Goal: Find specific page/section: Find specific page/section

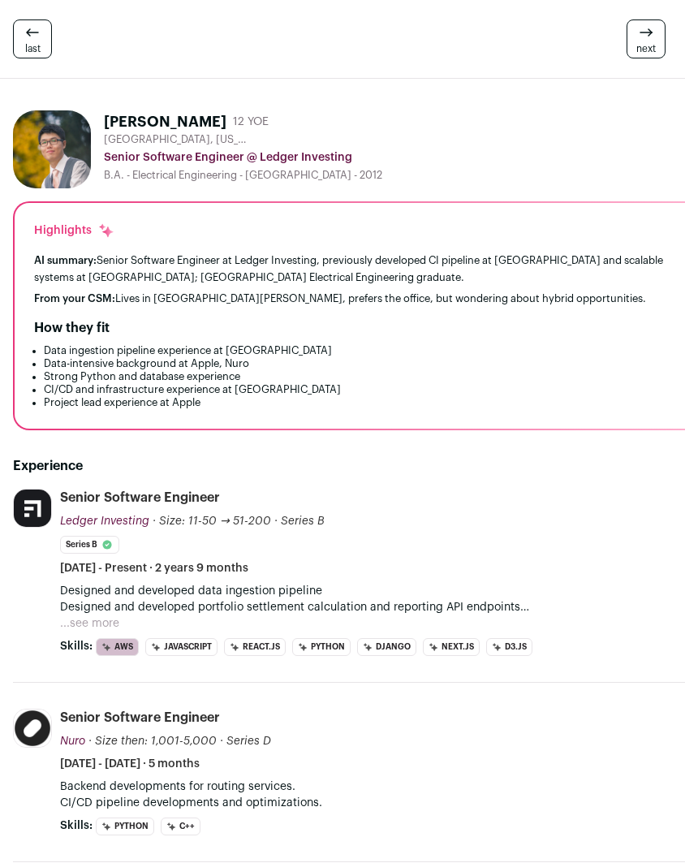
scroll to position [1, 59]
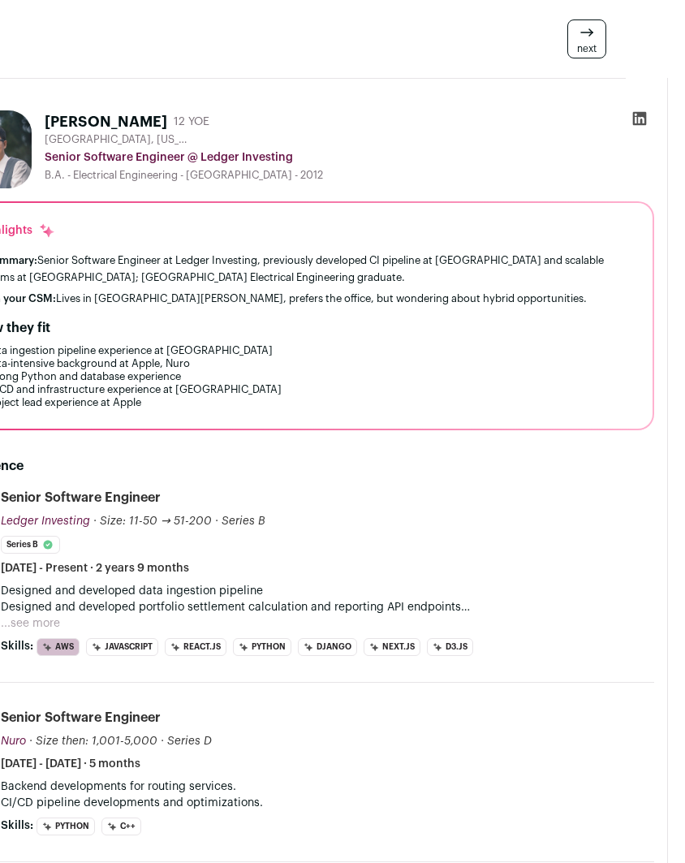
click at [630, 110] on div at bounding box center [639, 121] width 29 height 23
click at [642, 125] on icon at bounding box center [639, 118] width 16 height 16
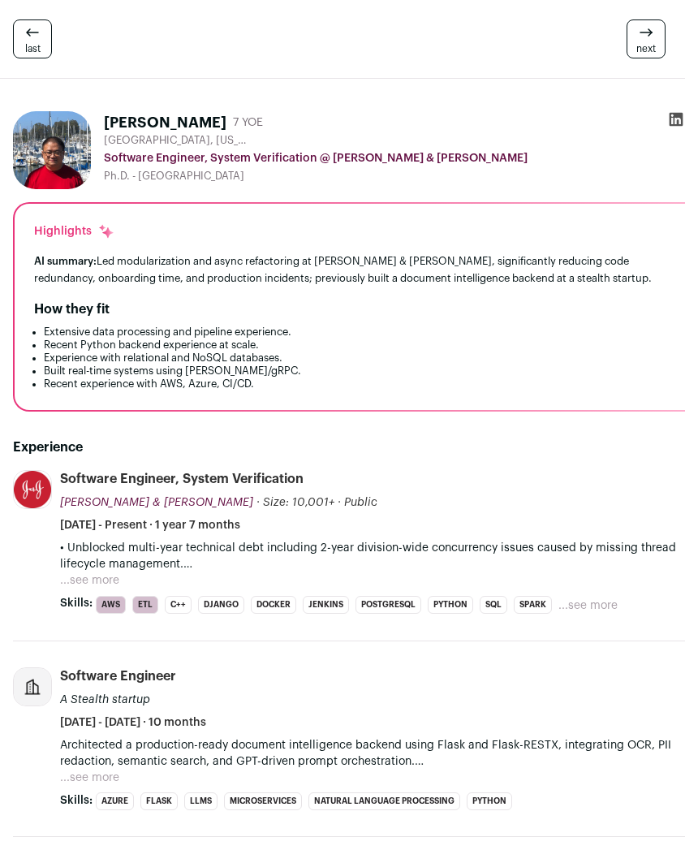
click at [523, 407] on div "Highlights AI summary: Led modularization and async refactoring at [PERSON_NAME…" at bounding box center [363, 307] width 697 height 206
